Goal: Book appointment/travel/reservation

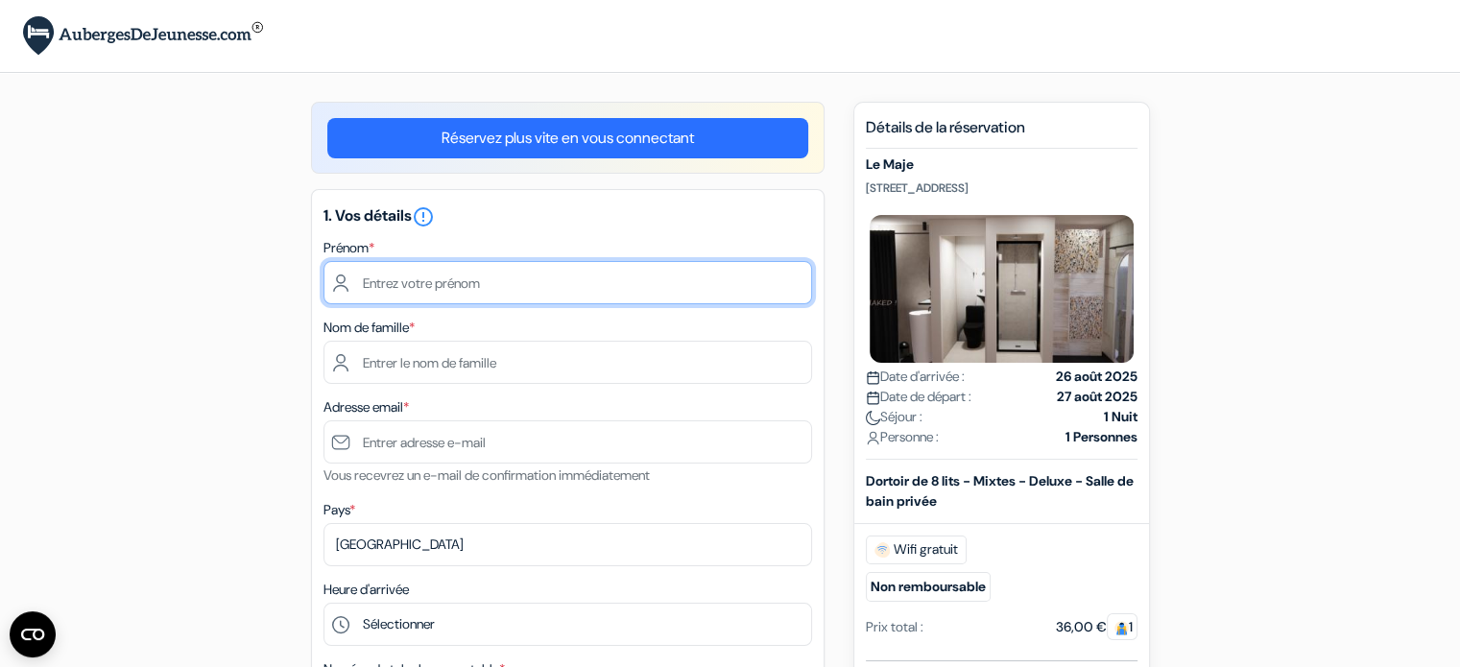
click at [560, 288] on input "text" at bounding box center [567, 282] width 488 height 43
type input "Paul"
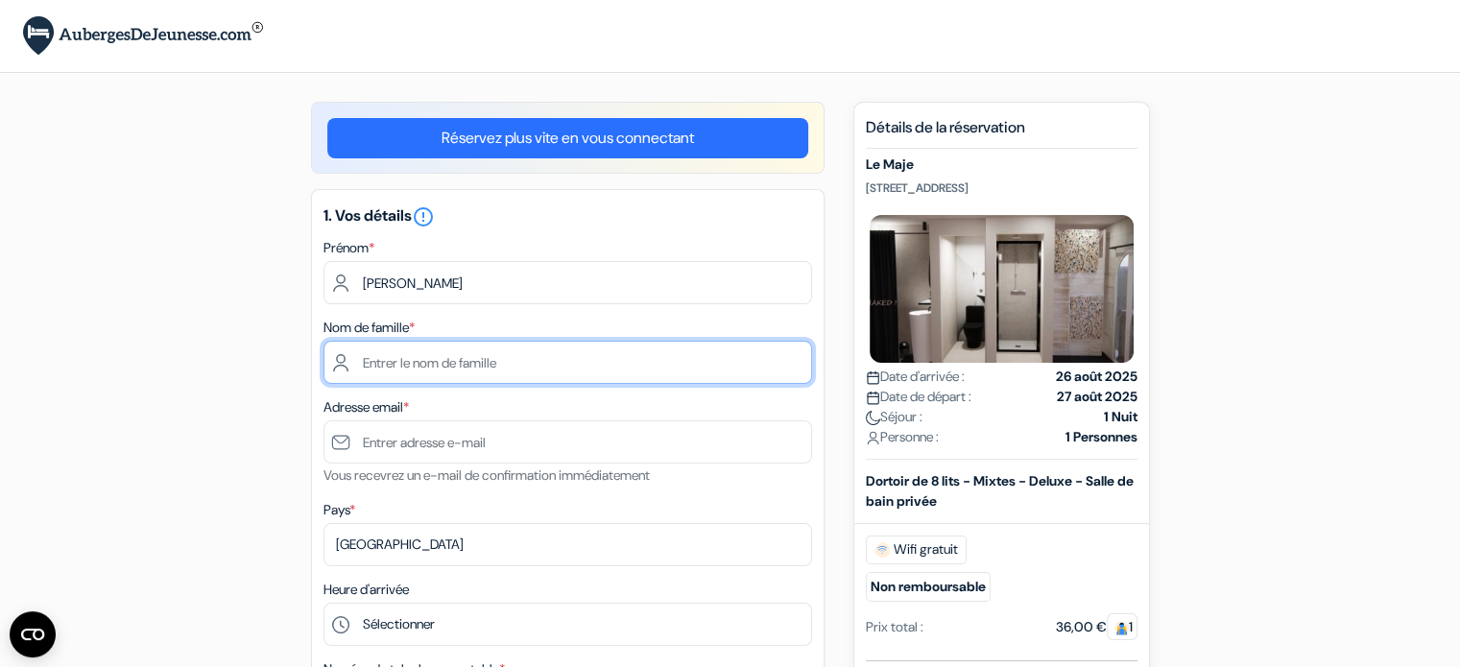
click at [497, 376] on input "text" at bounding box center [567, 362] width 488 height 43
type input "Robert"
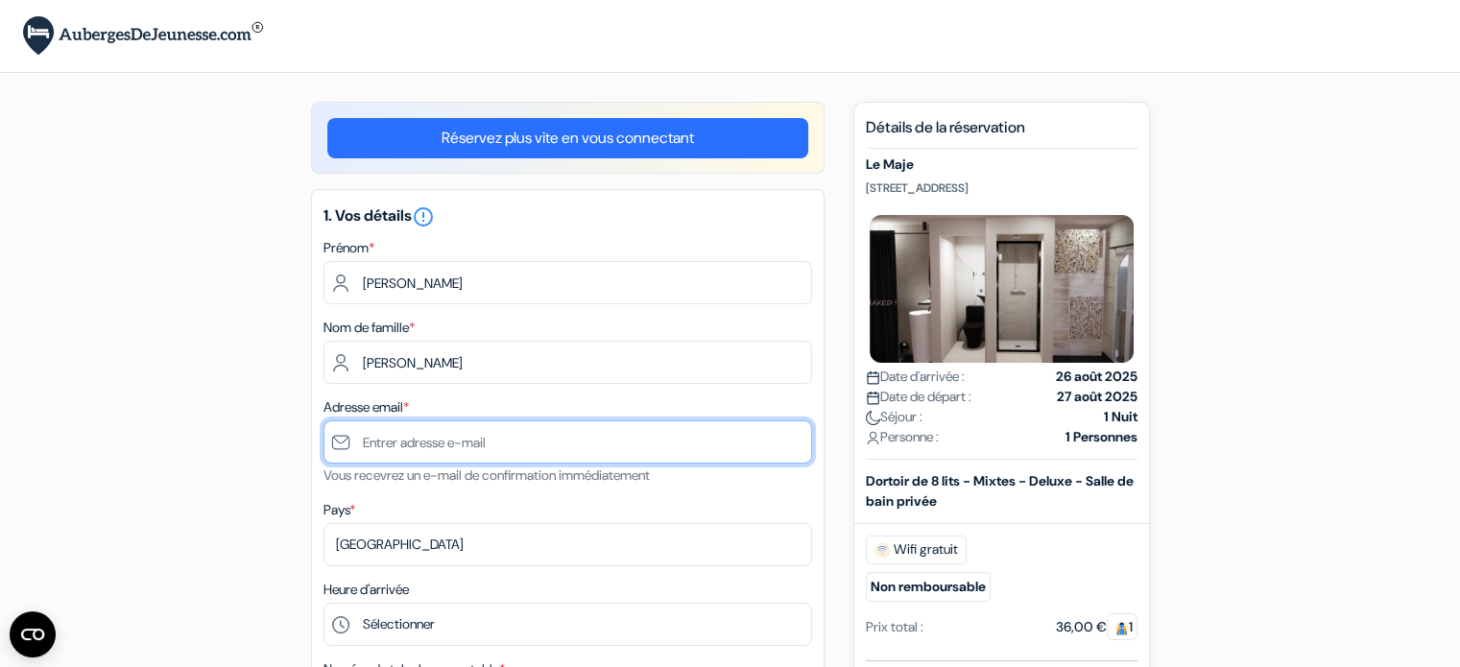
click at [469, 436] on input "text" at bounding box center [567, 441] width 488 height 43
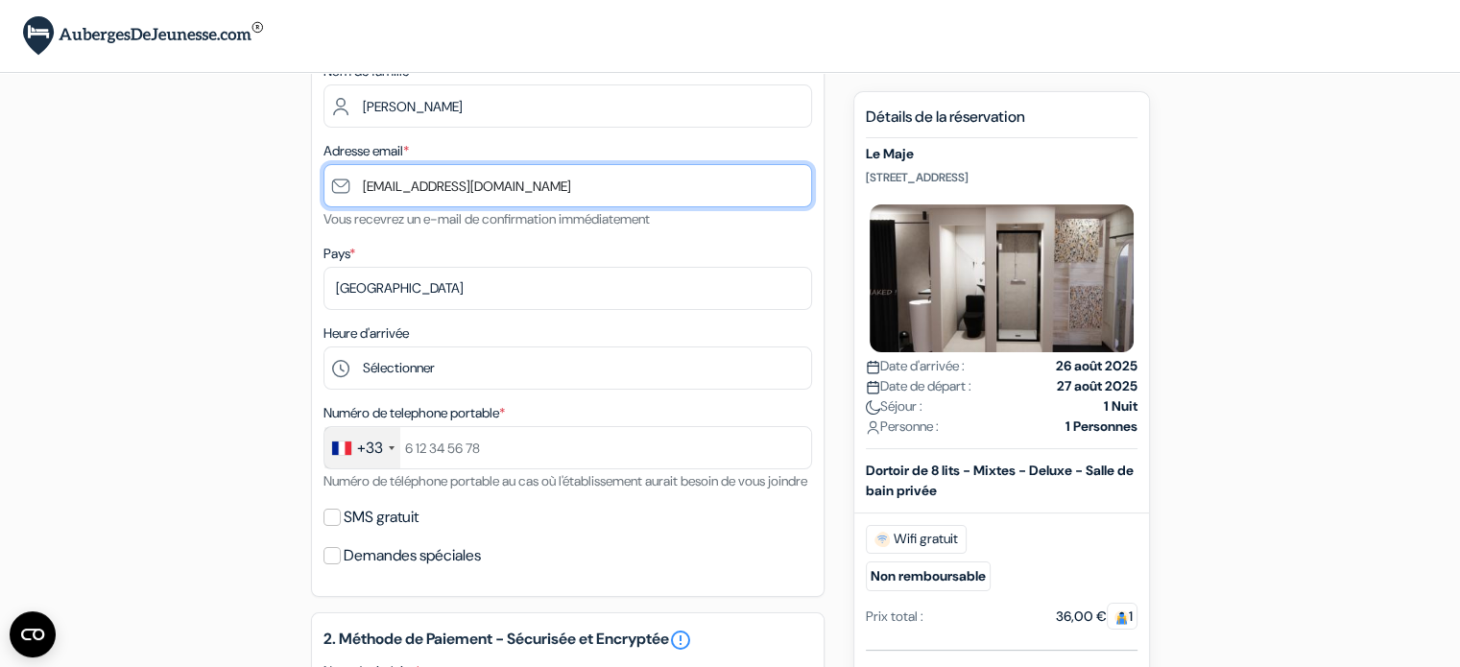
scroll to position [257, 0]
type input "[EMAIL_ADDRESS][DOMAIN_NAME]"
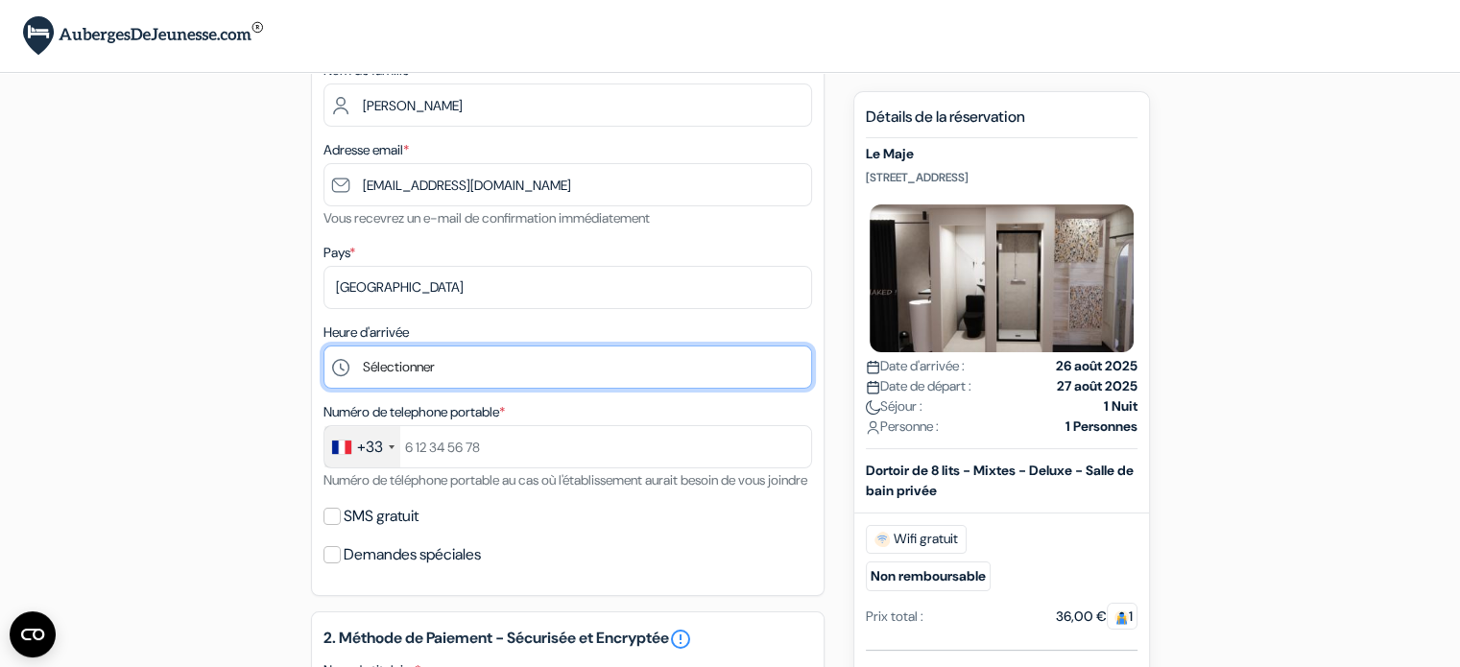
click at [488, 364] on select "Sélectionner 1:00 2:00 3:00 4:00 5:00 6:00 7:00 8:00 9:00 10:00 11:00 12:00 13:…" at bounding box center [567, 366] width 488 height 43
select select "19"
click at [323, 346] on select "Sélectionner 1:00 2:00 3:00 4:00 5:00 6:00 7:00 8:00 9:00 10:00 11:00 12:00 13:…" at bounding box center [567, 366] width 488 height 43
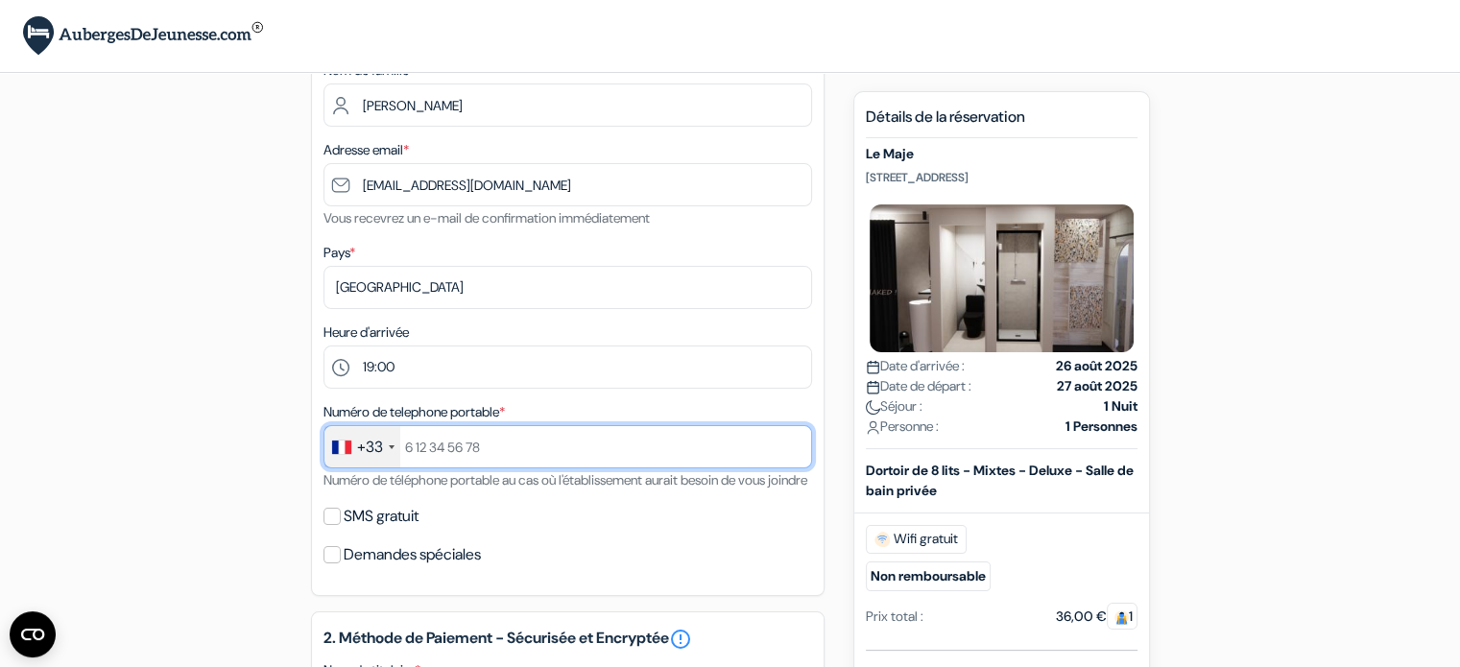
click at [442, 452] on input "text" at bounding box center [567, 446] width 488 height 43
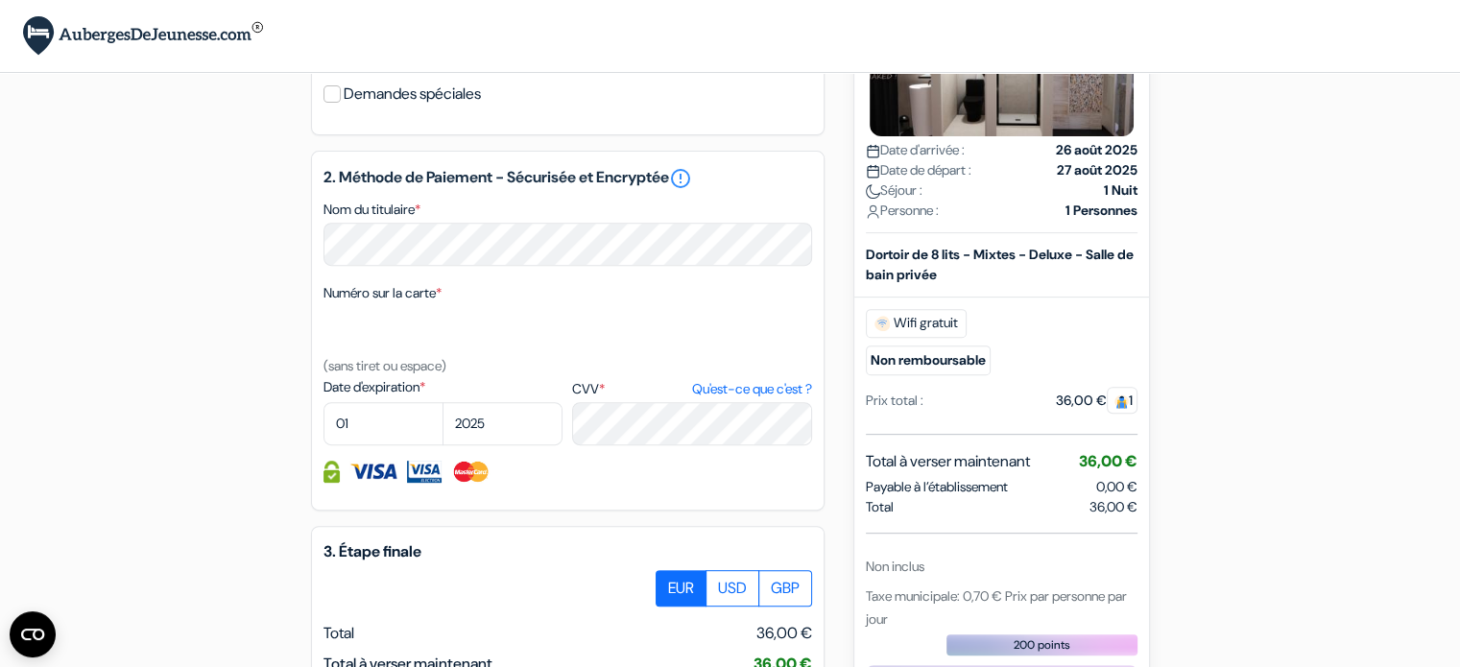
scroll to position [714, 0]
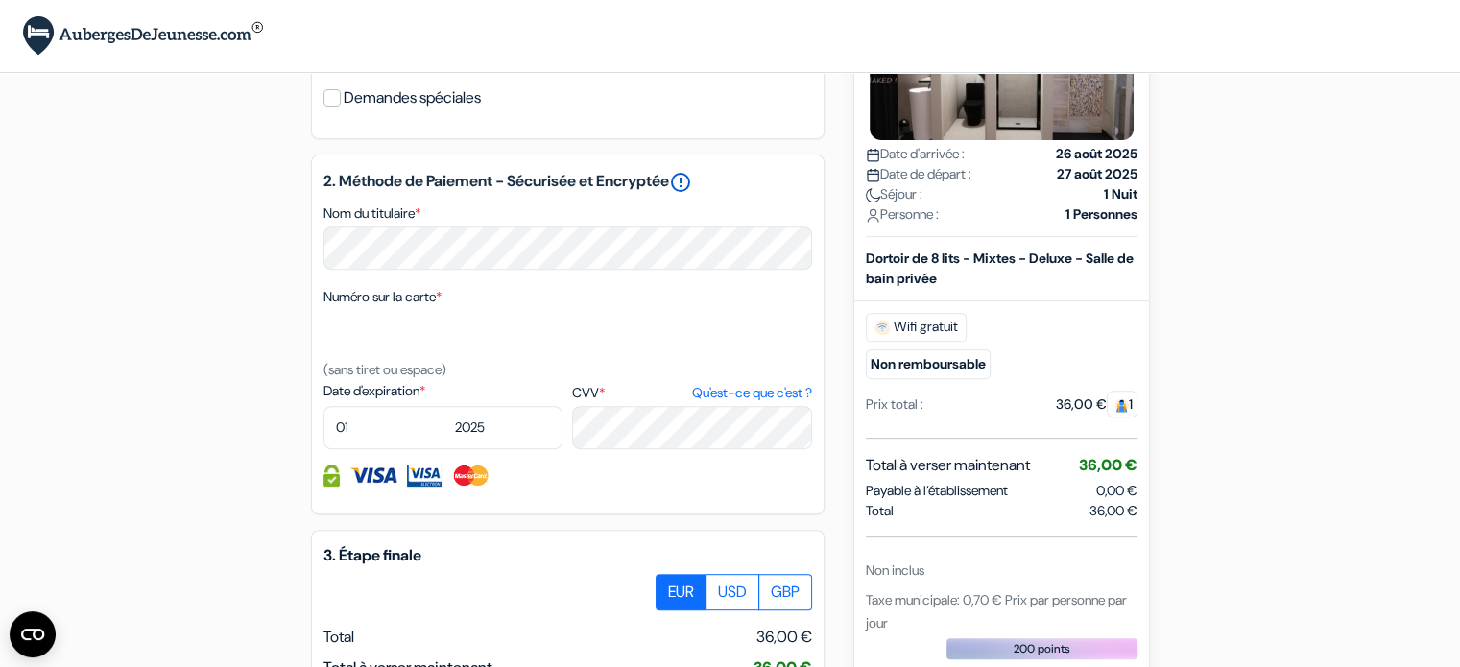
type input "648847464"
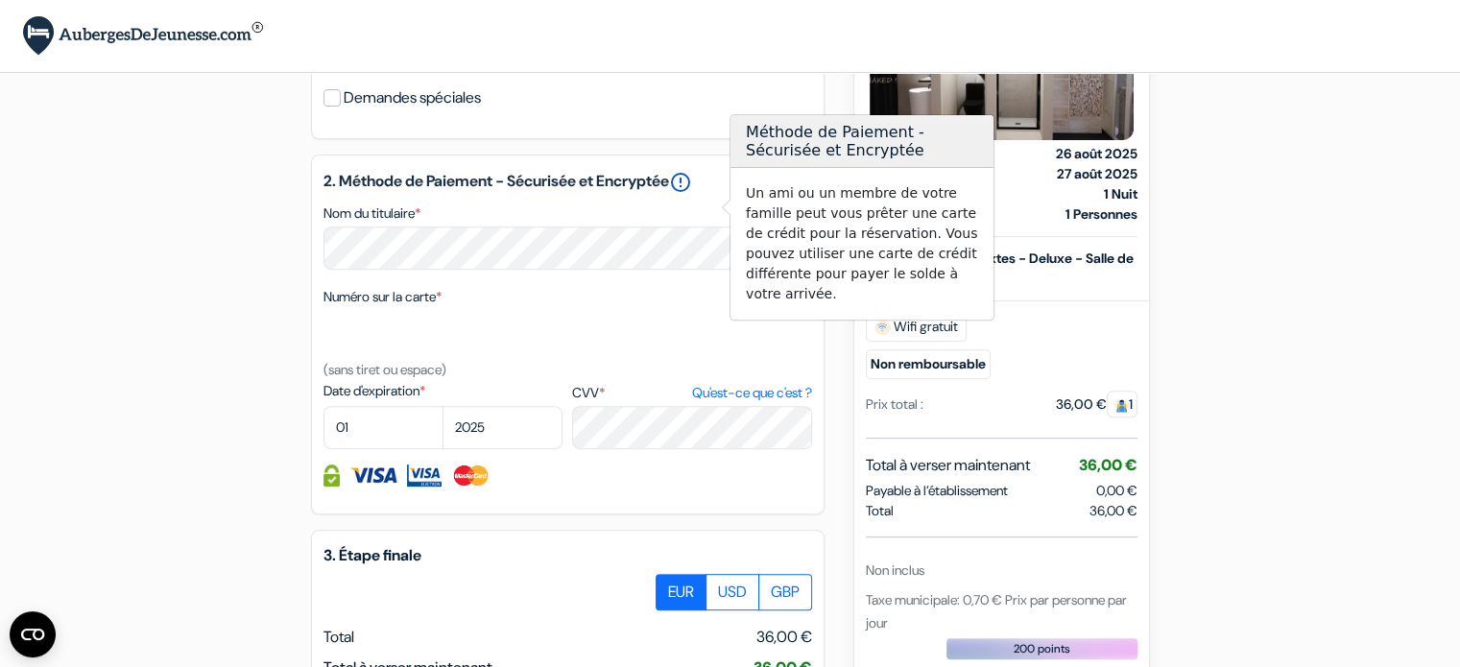
click at [692, 194] on link "error_outline" at bounding box center [680, 182] width 23 height 23
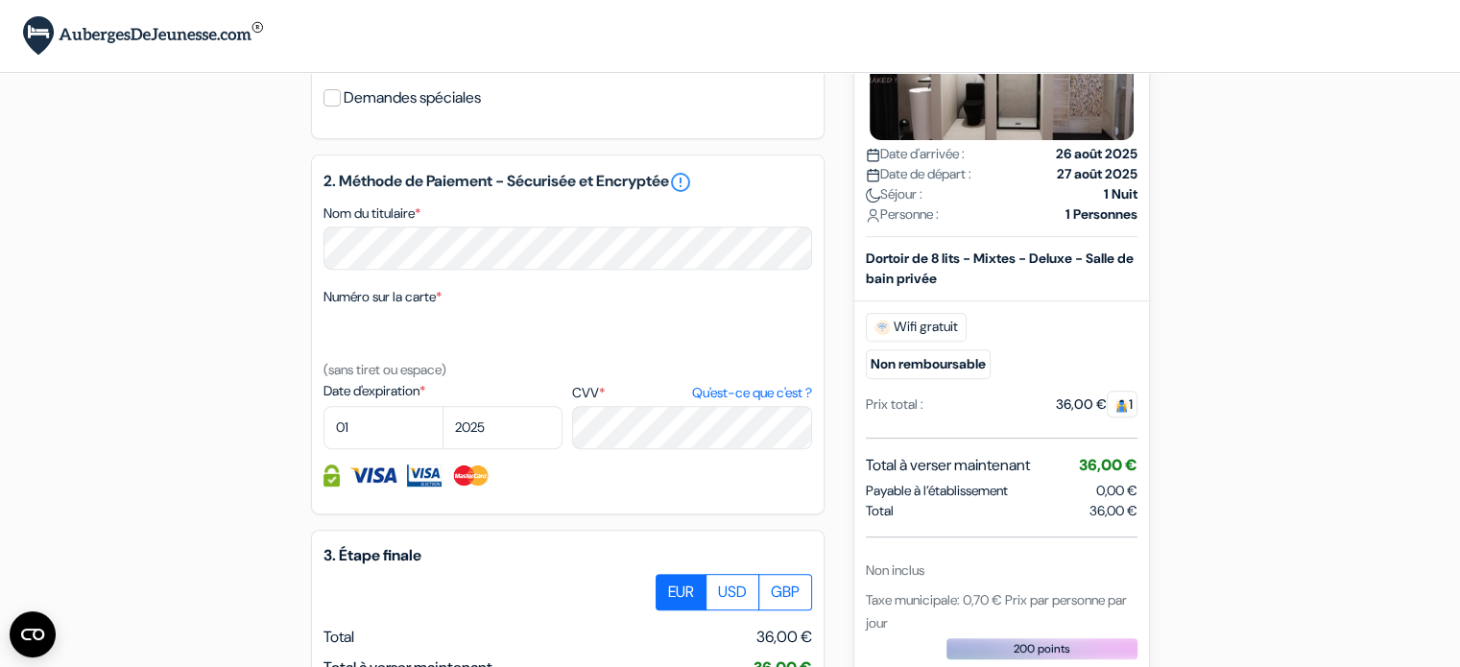
click at [549, 311] on div "Numéro sur la carte * (sans tiret ou espace)" at bounding box center [567, 333] width 488 height 96
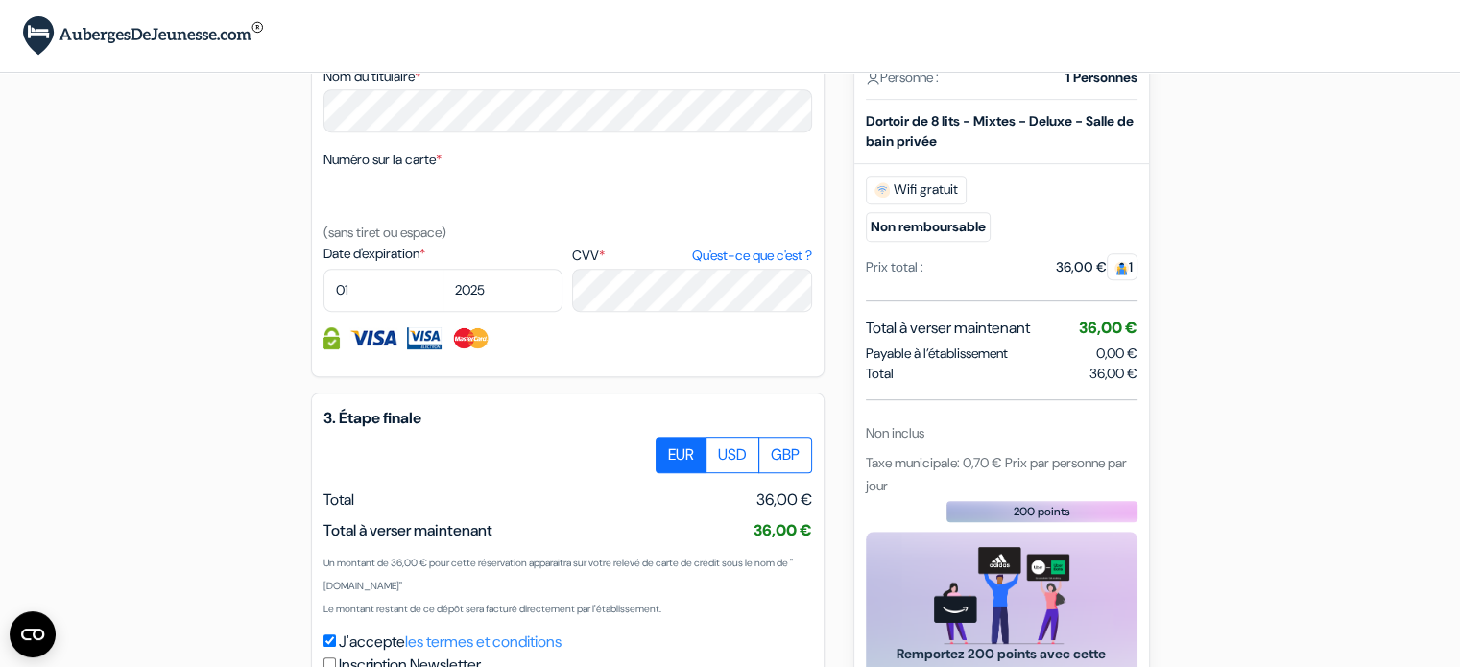
scroll to position [874, 0]
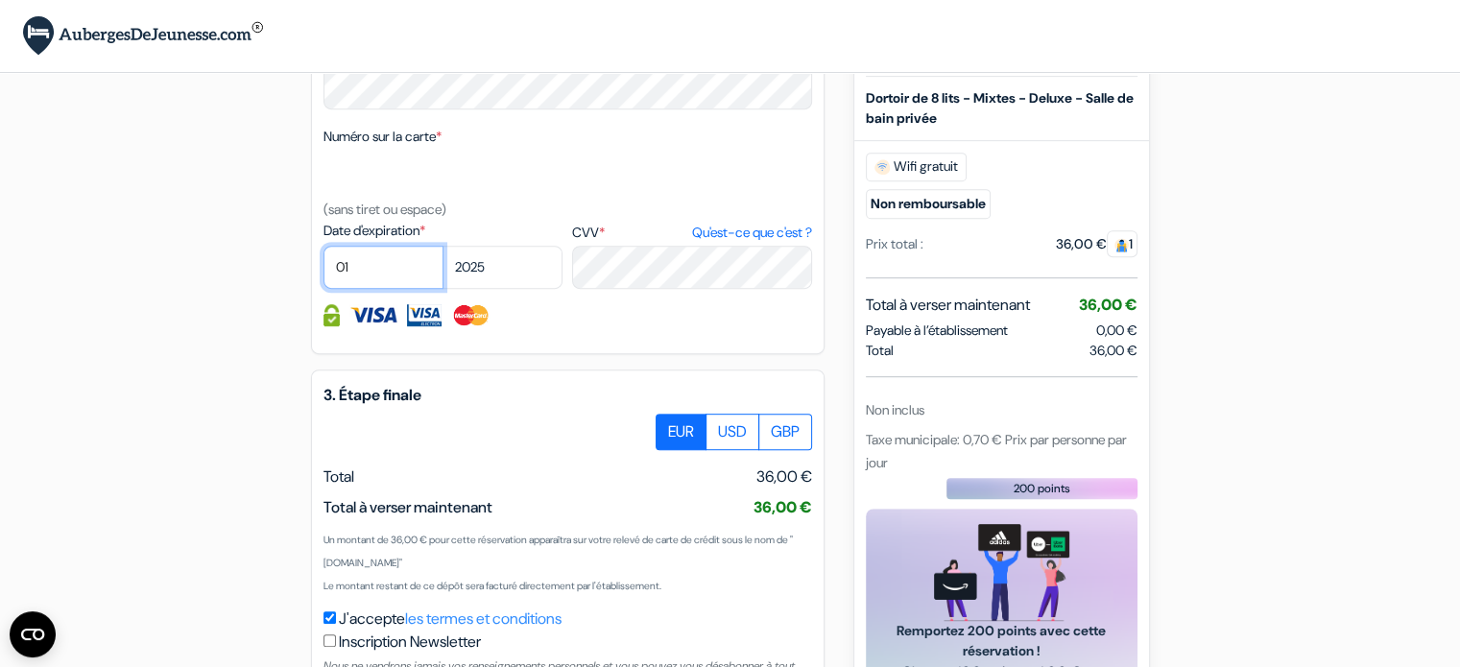
click at [415, 289] on select "01 02 03 04 05 06 07 08 09 10 11 12" at bounding box center [383, 267] width 120 height 43
select select "03"
click at [323, 271] on select "01 02 03 04 05 06 07 08 09 10 11 12" at bounding box center [383, 267] width 120 height 43
click at [496, 289] on select "2025 2026 2027 2028 2029 2030 2031 2032 2033 2034 2035 2036 2037 2038 2039 2040…" at bounding box center [502, 267] width 120 height 43
select select "2026"
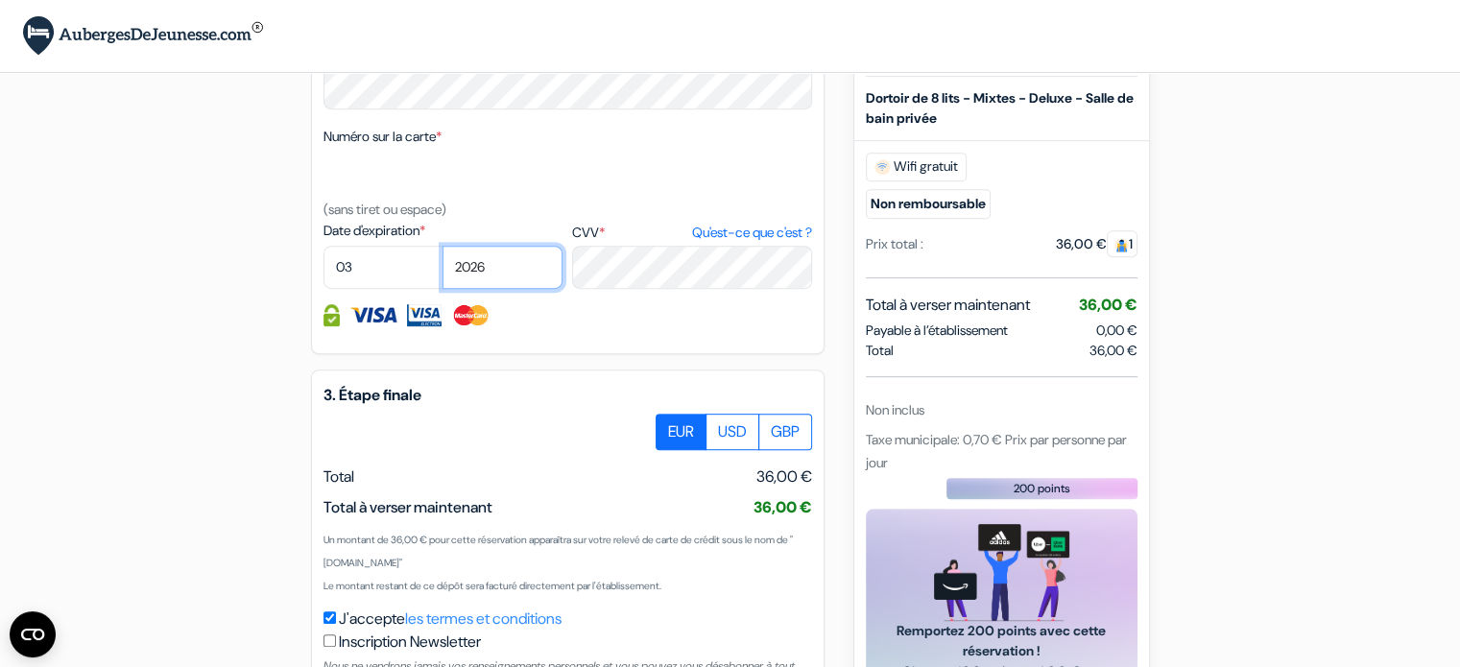
click at [442, 271] on select "2025 2026 2027 2028 2029 2030 2031 2032 2033 2034 2035 2036 2037 2038 2039 2040…" at bounding box center [502, 267] width 120 height 43
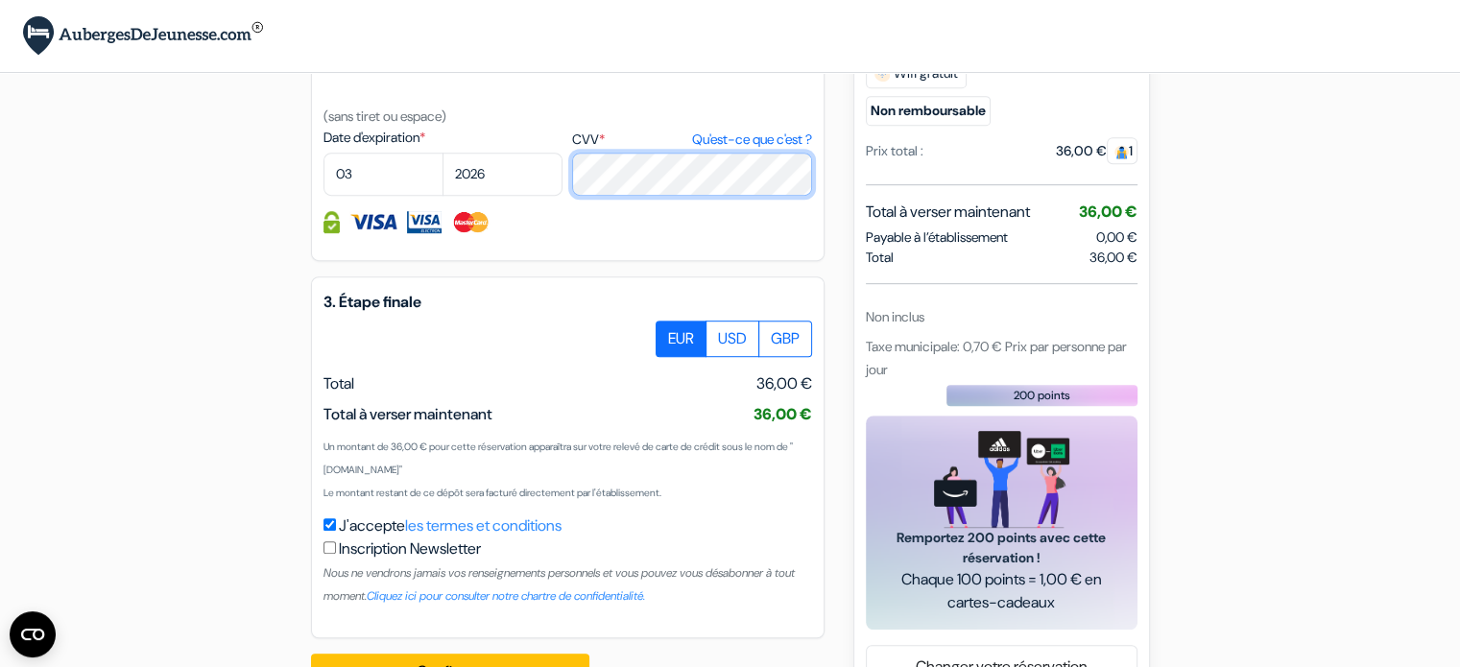
scroll to position [975, 0]
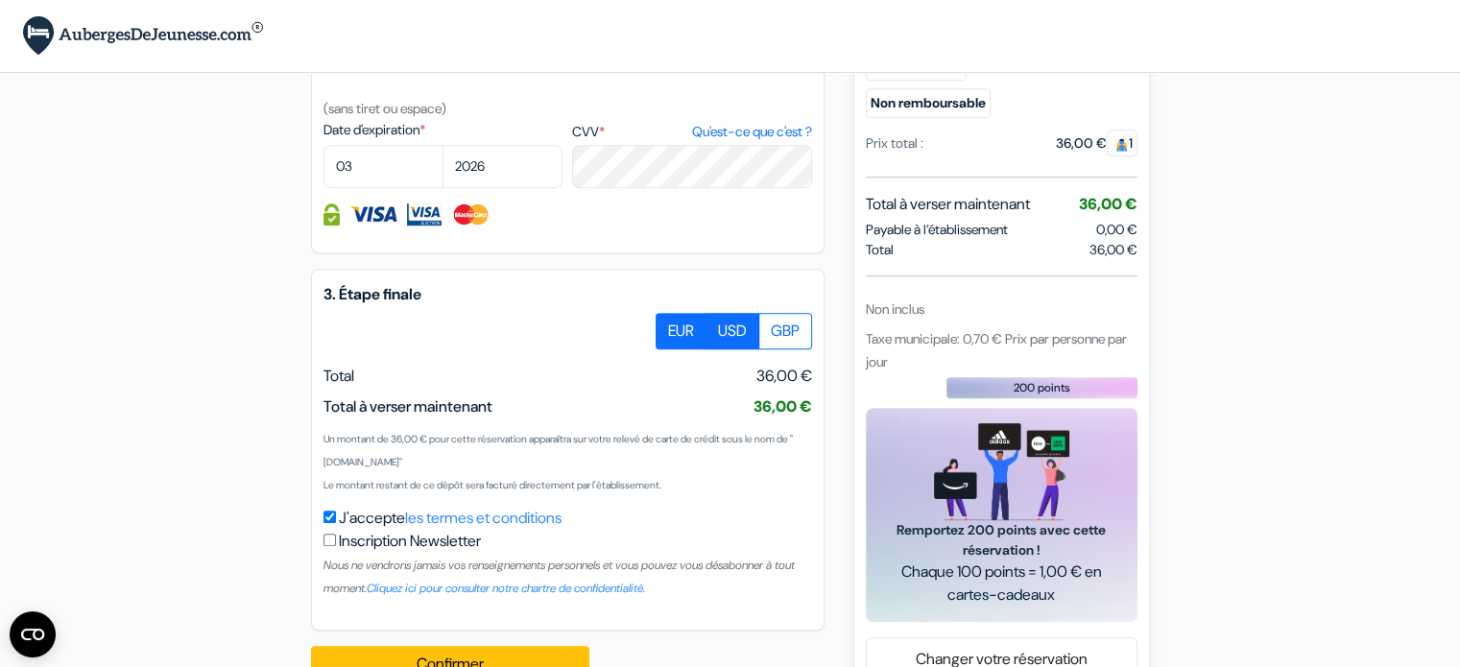
click at [757, 349] on label "USD" at bounding box center [732, 331] width 54 height 36
click at [669, 325] on input "USD" at bounding box center [662, 319] width 12 height 12
radio input "true"
click at [779, 349] on label "GBP" at bounding box center [785, 331] width 54 height 36
click at [669, 325] on input "GBP" at bounding box center [662, 319] width 12 height 12
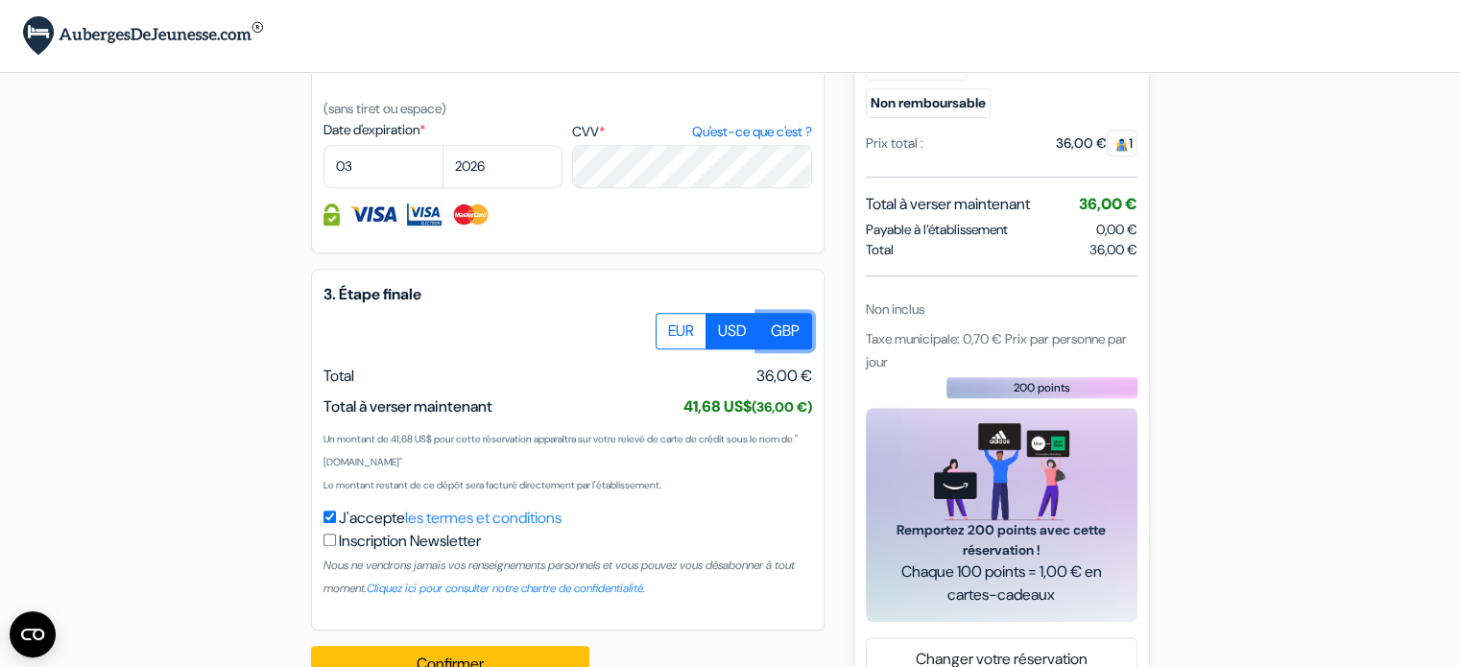
radio input "true"
click at [670, 349] on label "EUR" at bounding box center [680, 331] width 51 height 36
click at [669, 325] on input "EUR" at bounding box center [662, 319] width 12 height 12
radio input "true"
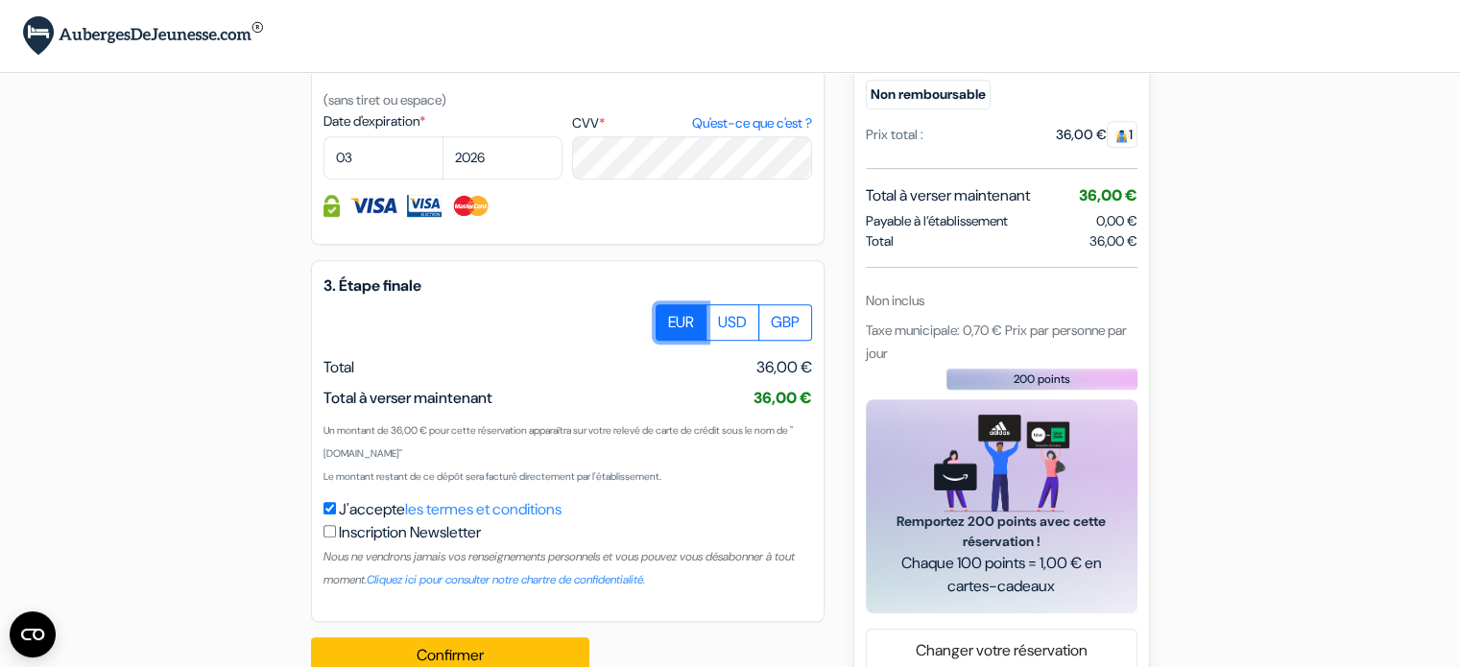
scroll to position [1017, 0]
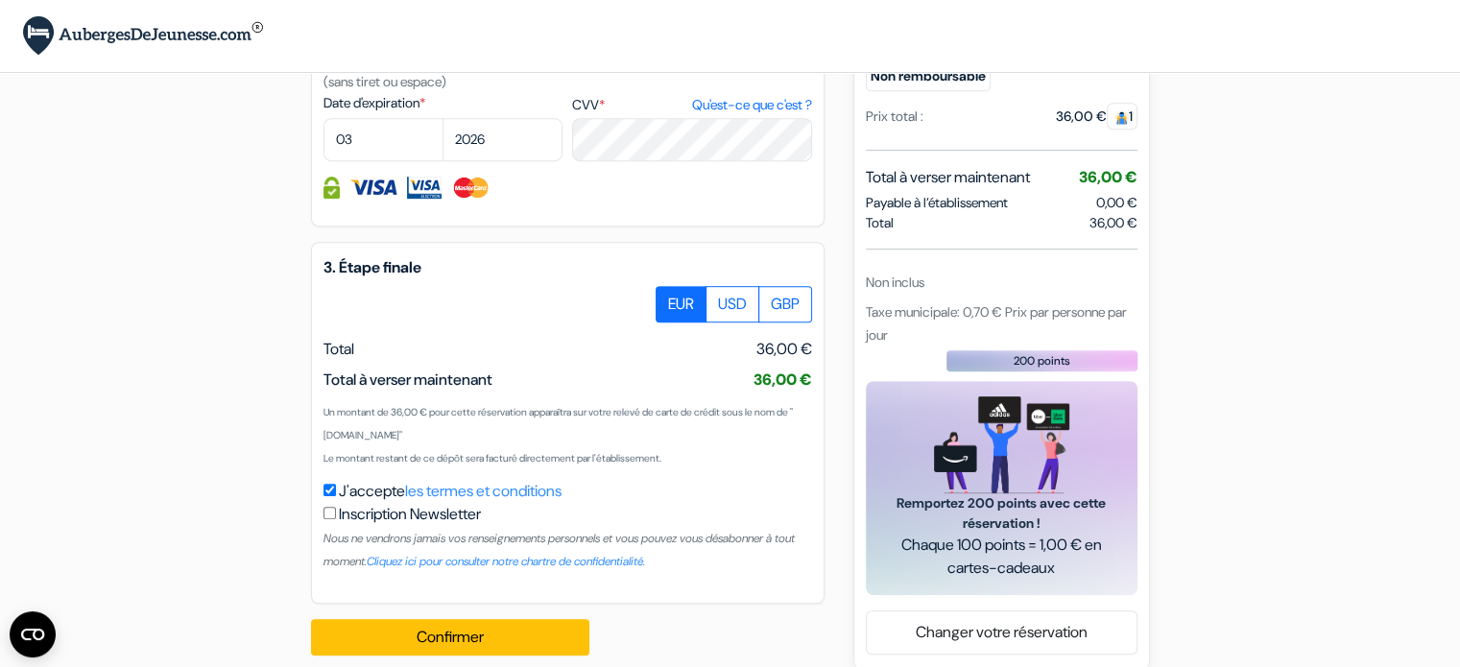
scroll to position [1049, 0]
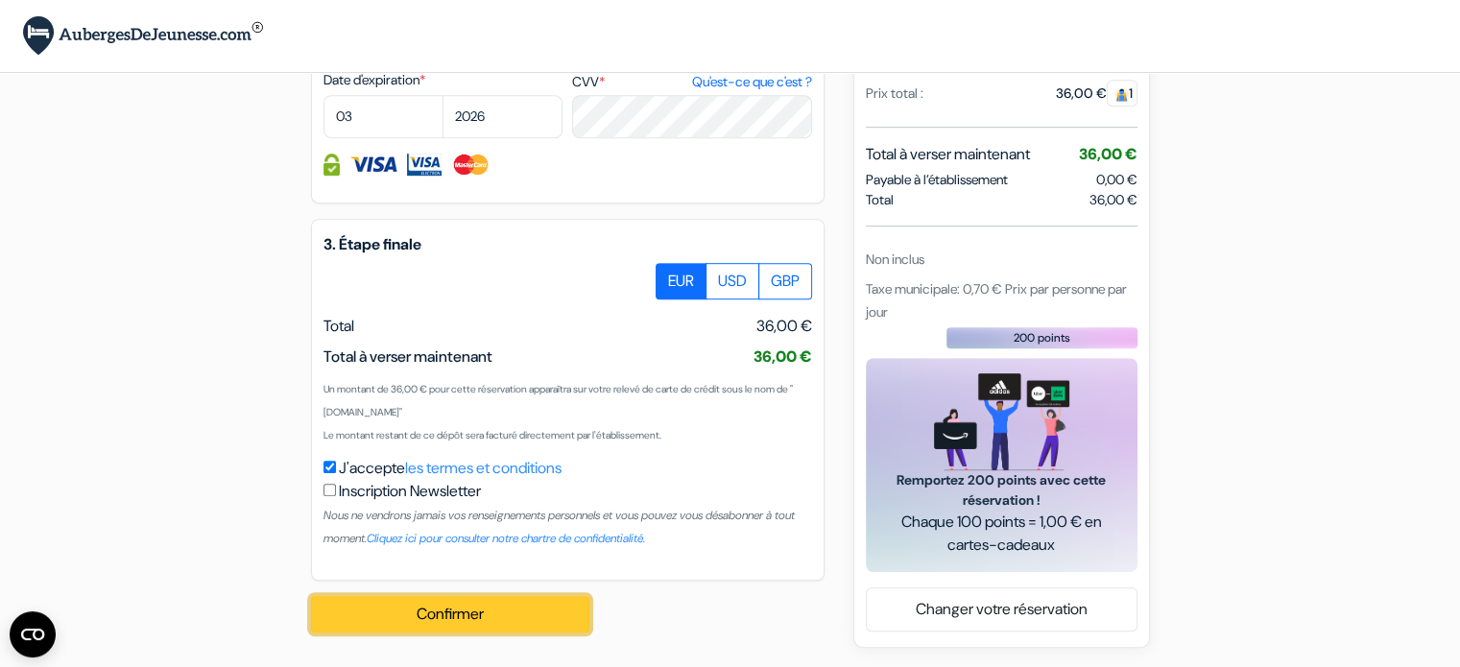
click at [541, 617] on button "Confirmer Loading..." at bounding box center [450, 614] width 278 height 36
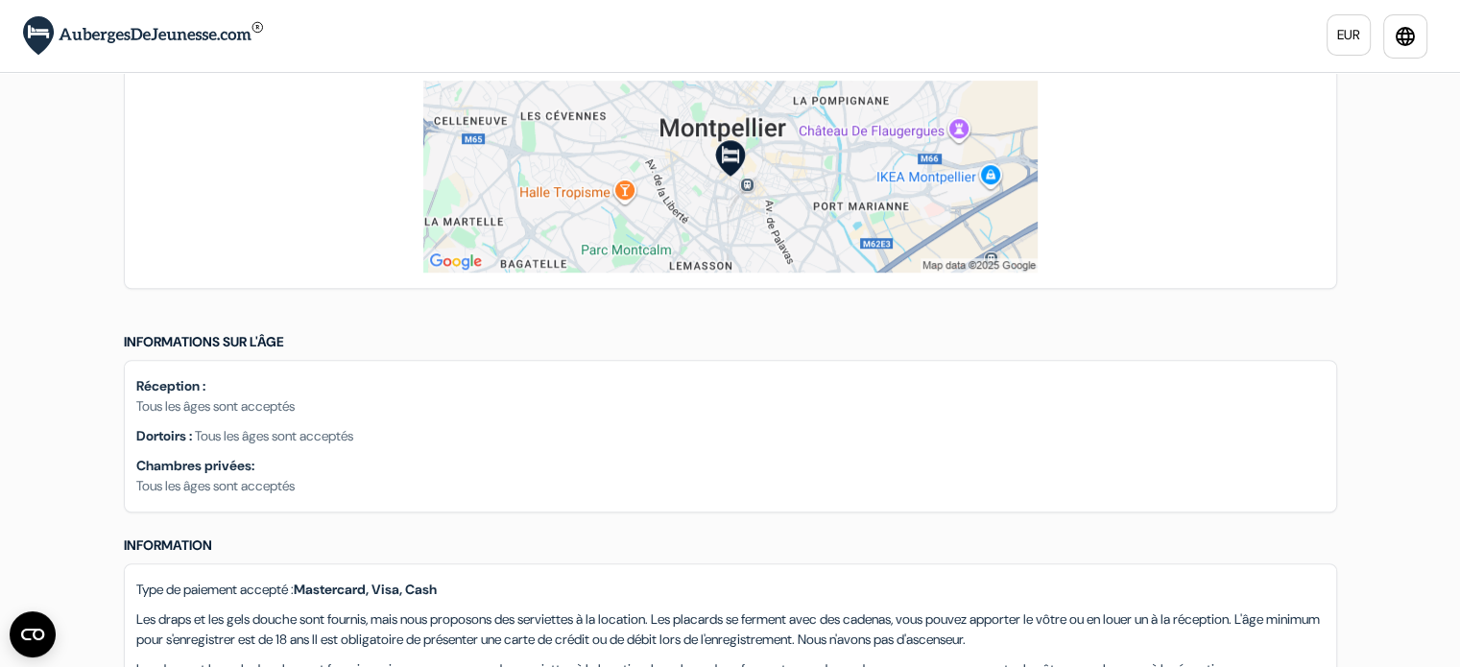
scroll to position [1335, 0]
